Goal: Find specific fact: Find specific fact

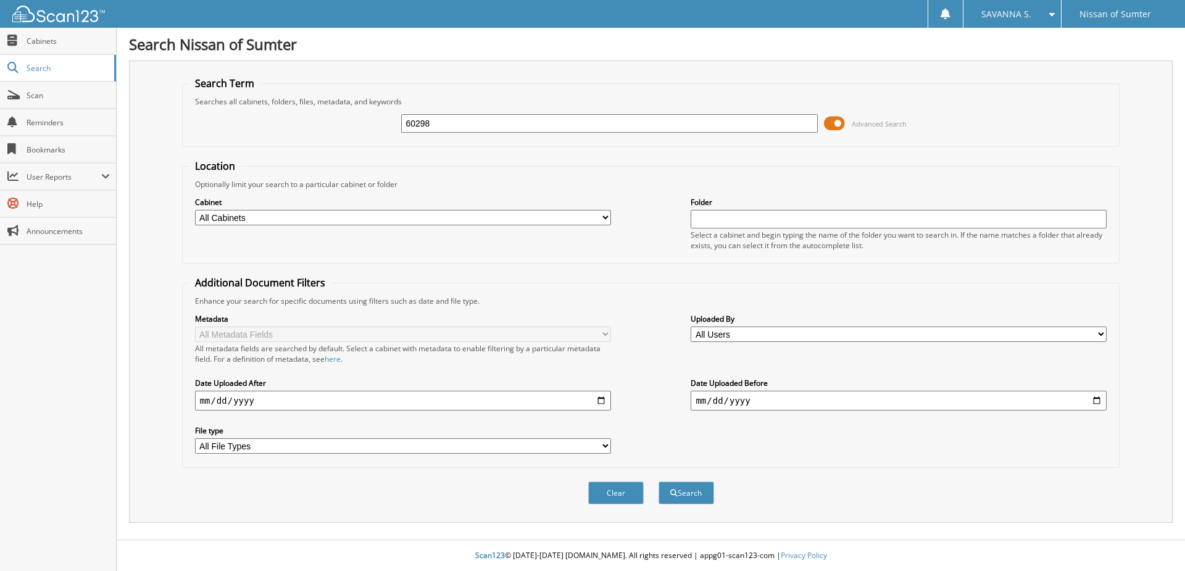
type input "60298"
click at [658, 481] on button "Search" at bounding box center [686, 492] width 56 height 23
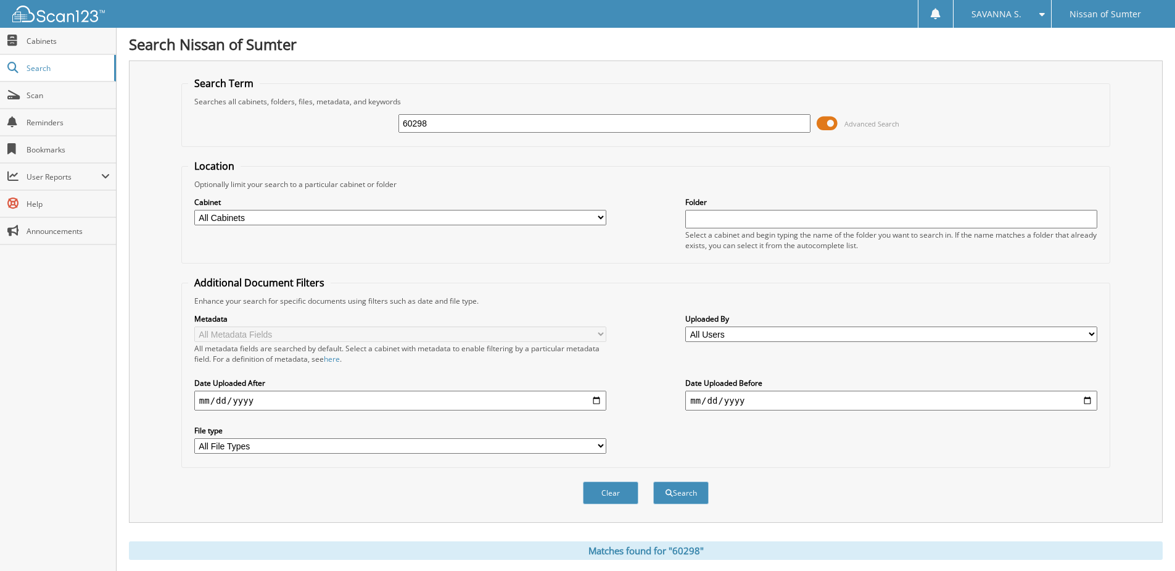
drag, startPoint x: 438, startPoint y: 126, endPoint x: 381, endPoint y: 126, distance: 56.8
click at [381, 126] on div "60298 Advanced Search" at bounding box center [646, 123] width 916 height 33
paste input "[US_VEHICLE_IDENTIFICATION_NUMBER]"
click at [476, 125] on input "[US_VEHICLE_IDENTIFICATION_NUMBER]" at bounding box center [605, 123] width 412 height 19
type input "1"
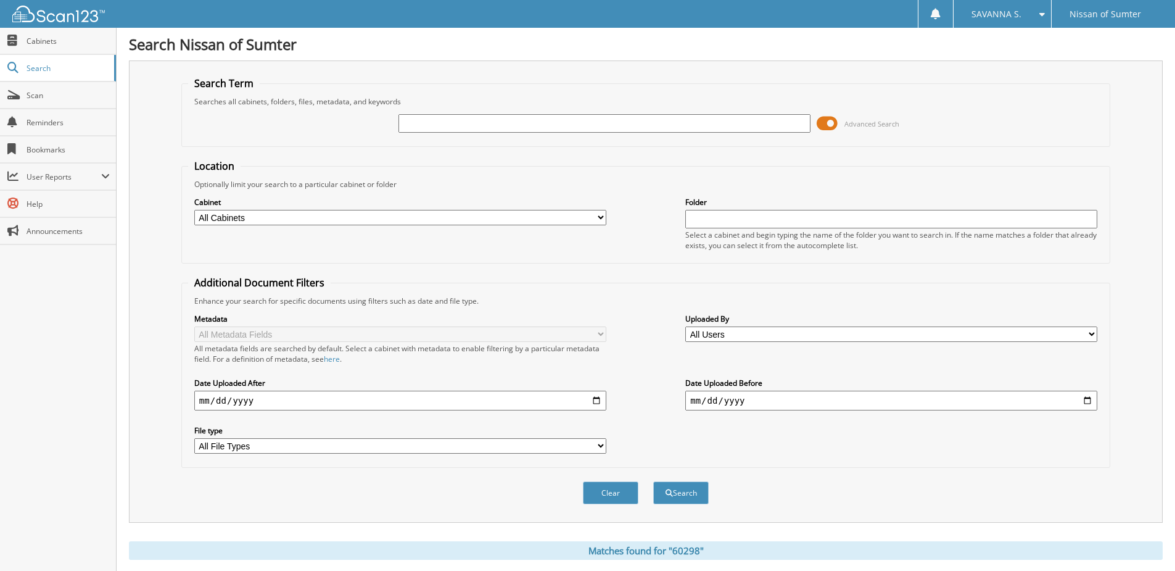
paste input "[US_VEHICLE_IDENTIFICATION_NUMBER]"
click at [455, 126] on input "[US_VEHICLE_IDENTIFICATION_NUMBER]" at bounding box center [605, 123] width 412 height 19
type input "EEF61585"
click at [653, 481] on button "Search" at bounding box center [681, 492] width 56 height 23
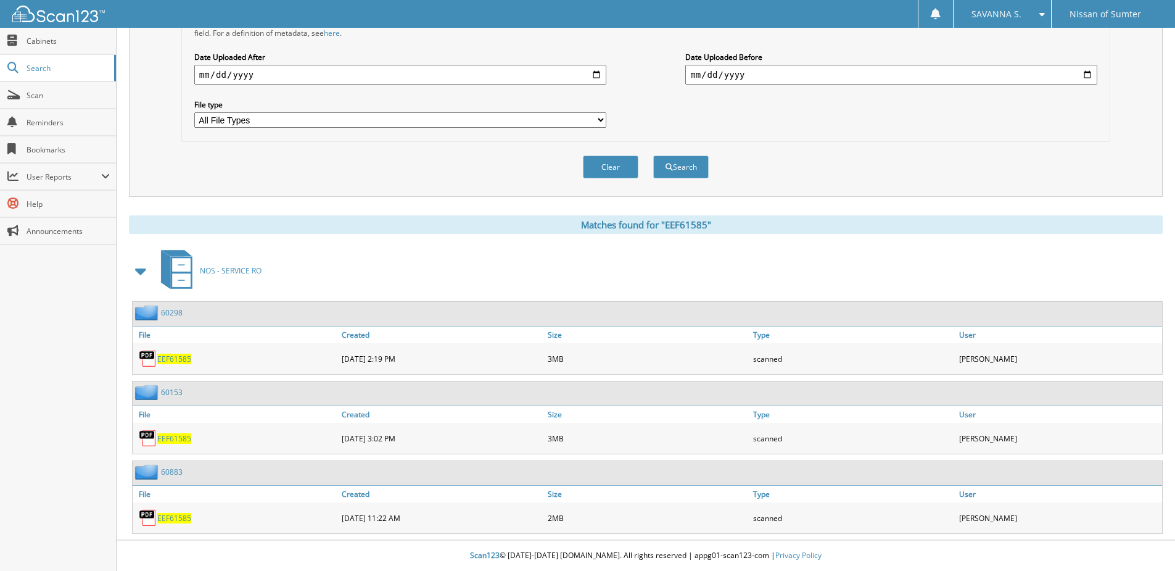
click at [163, 359] on span "EEF61585" at bounding box center [174, 359] width 34 height 10
